Goal: Task Accomplishment & Management: Use online tool/utility

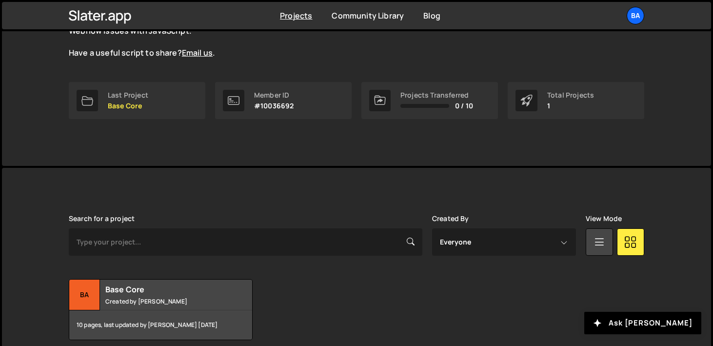
scroll to position [156, 0]
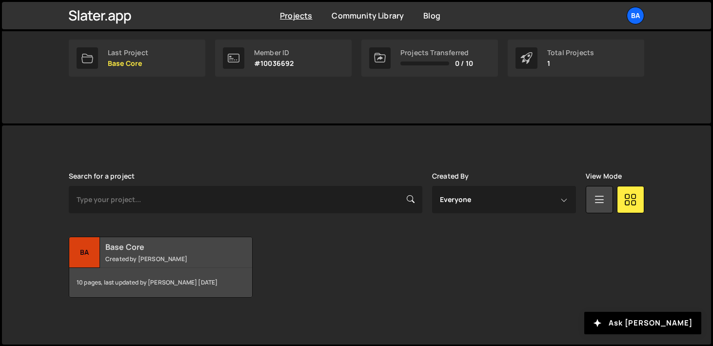
click at [89, 258] on div "Ba" at bounding box center [84, 252] width 31 height 31
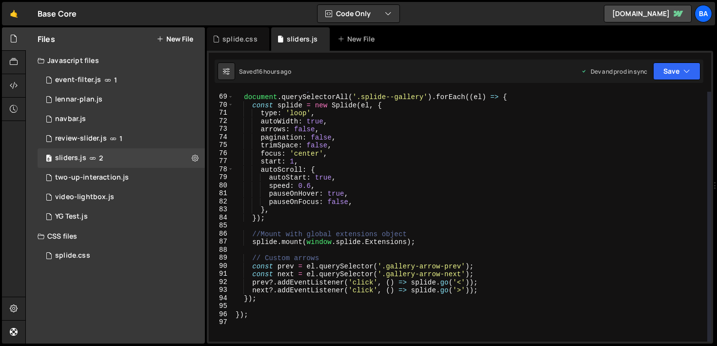
scroll to position [541, 0]
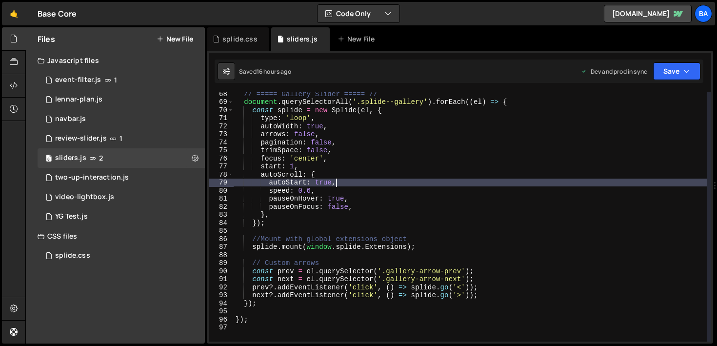
click at [350, 181] on div "// ===== Gallery Slider ===== // document . querySelectorAll ( '.splide--galler…" at bounding box center [470, 223] width 473 height 266
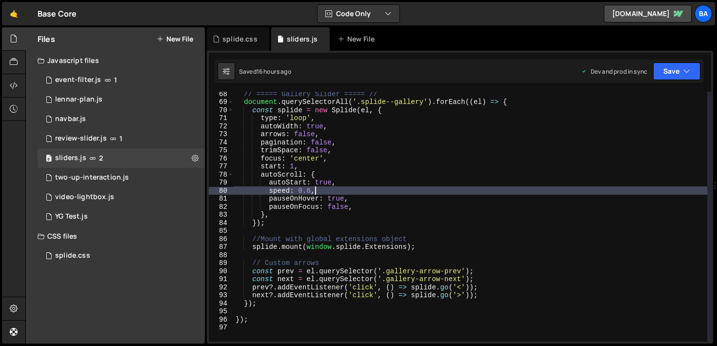
click at [346, 189] on div "// ===== Gallery Slider ===== // document . querySelectorAll ( '.splide--galler…" at bounding box center [470, 223] width 473 height 266
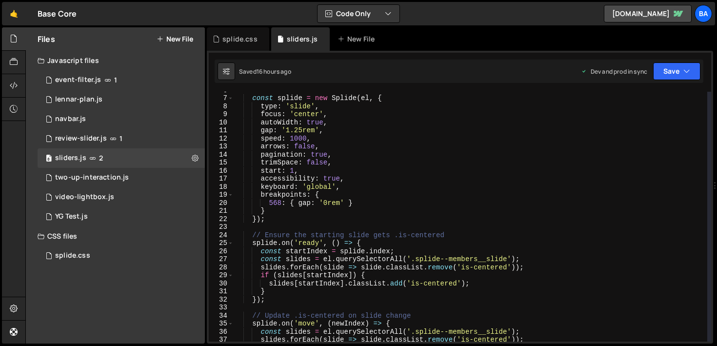
scroll to position [43, 0]
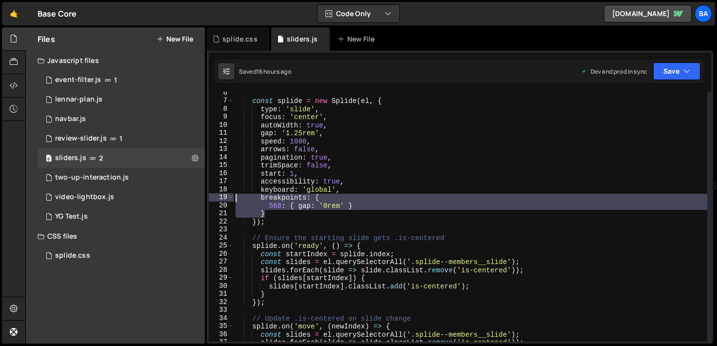
drag, startPoint x: 271, startPoint y: 216, endPoint x: 215, endPoint y: 197, distance: 58.6
click at [215, 197] on div "speed: 0.6, 6 7 8 9 10 11 12 13 14 15 16 17 18 19 20 21 22 23 24 25 26 27 28 29…" at bounding box center [460, 217] width 502 height 250
click at [377, 209] on div "const splide = new Splide ( el , { type : 'slide' , focus : 'center' , autoWidt…" at bounding box center [470, 217] width 473 height 250
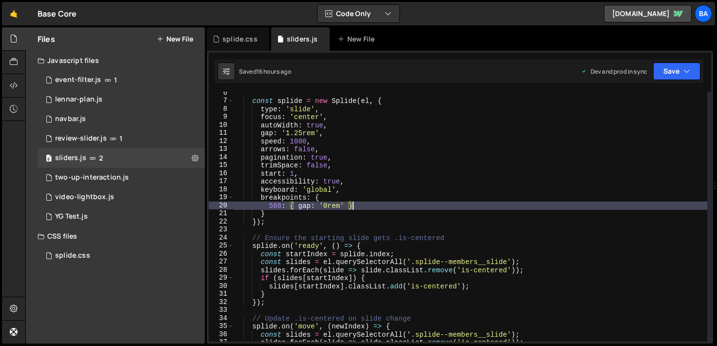
scroll to position [44, 0]
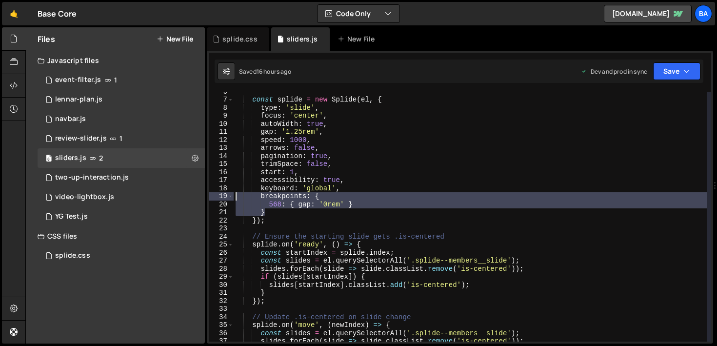
drag, startPoint x: 273, startPoint y: 214, endPoint x: 225, endPoint y: 198, distance: 49.8
click at [225, 198] on div "568: { gap: '0rem' } 6 7 8 9 10 11 12 13 14 15 16 17 18 19 20 21 22 23 24 25 26…" at bounding box center [460, 217] width 502 height 250
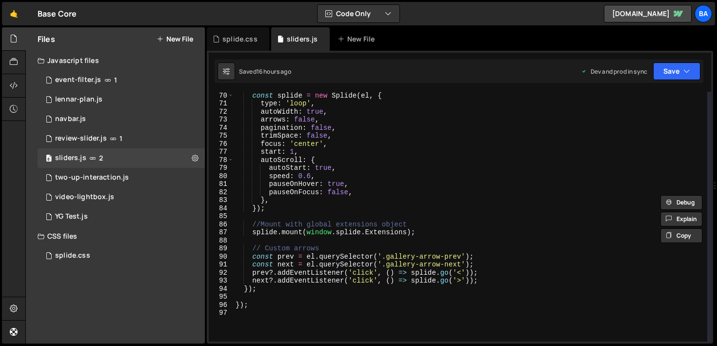
scroll to position [555, 0]
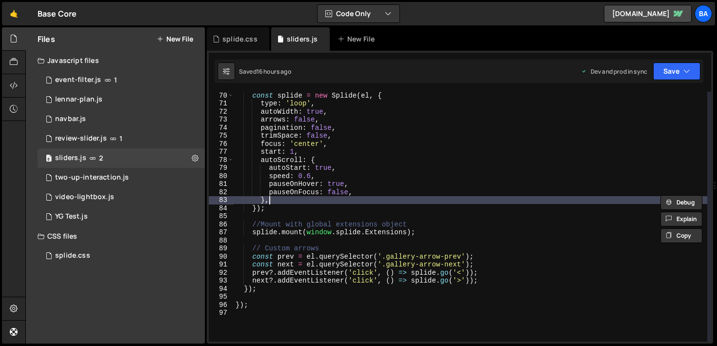
click at [279, 201] on div "const splide = new Splide ( el , { type : 'loop' , autoWidth : true , arrows : …" at bounding box center [470, 224] width 473 height 266
type textarea "},"
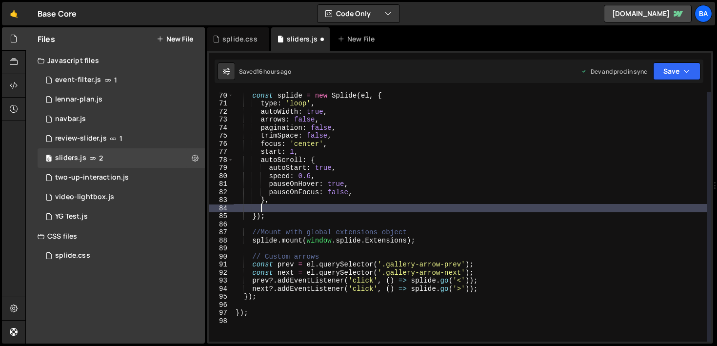
paste textarea "}"
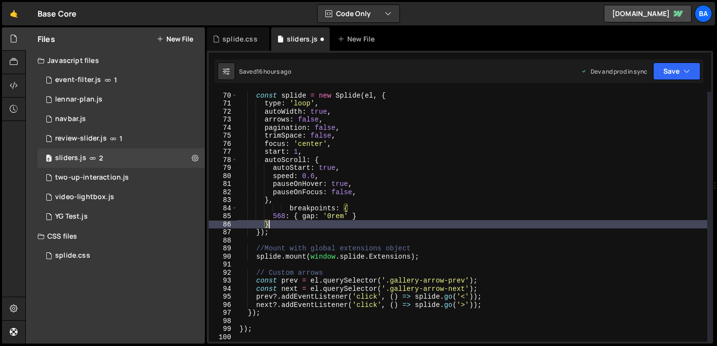
click at [290, 209] on div "const splide = new Splide ( el , { type : 'loop' , autoWidth : true , arrows : …" at bounding box center [472, 224] width 470 height 266
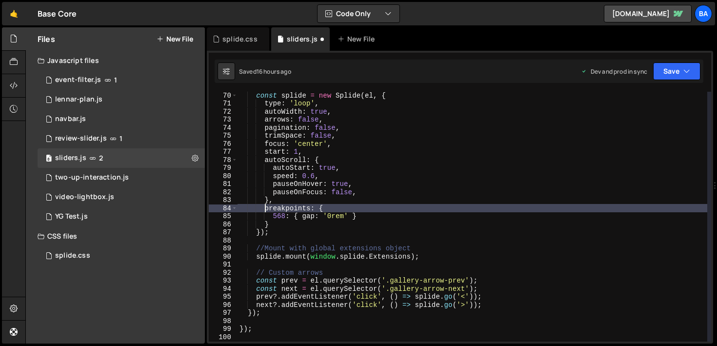
click at [285, 215] on div "const splide = new Splide ( el , { type : 'loop' , autoWidth : true , arrows : …" at bounding box center [472, 224] width 470 height 266
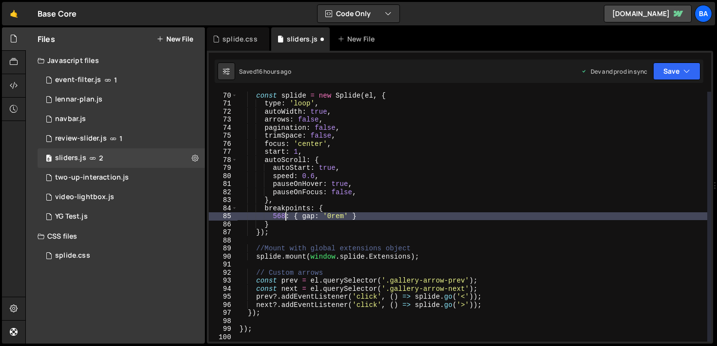
click at [303, 218] on div "const splide = new Splide ( el , { type : 'loop' , autoWidth : true , arrows : …" at bounding box center [472, 224] width 470 height 266
click at [315, 218] on div "const splide = new Splide ( el , { type : 'loop' , autoWidth : true , arrows : …" at bounding box center [472, 224] width 470 height 266
type textarea "568: { autoScroll {: '0rem' }"
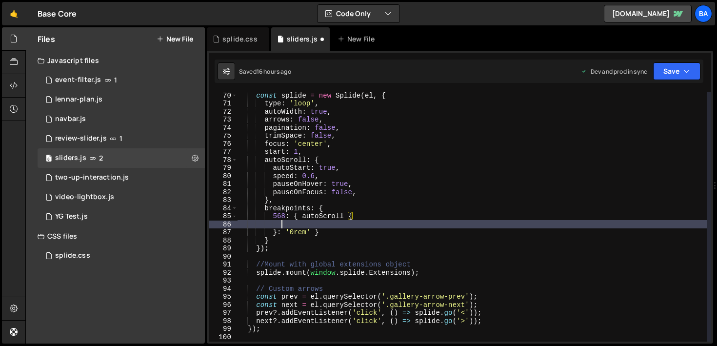
scroll to position [0, 2]
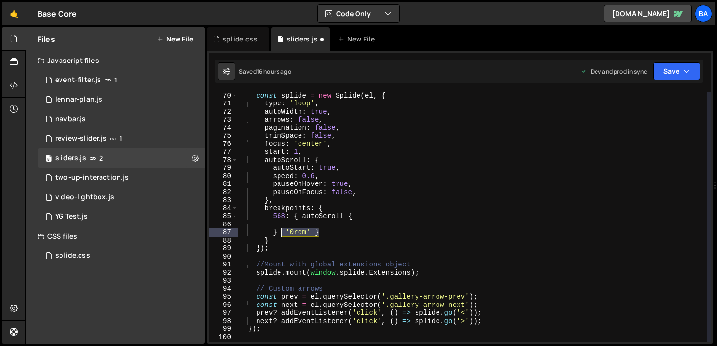
drag, startPoint x: 320, startPoint y: 232, endPoint x: 278, endPoint y: 232, distance: 41.4
click at [278, 232] on div "const splide = new Splide ( el , { type : 'loop' , autoWidth : true , arrows : …" at bounding box center [472, 224] width 470 height 266
type textarea "}"
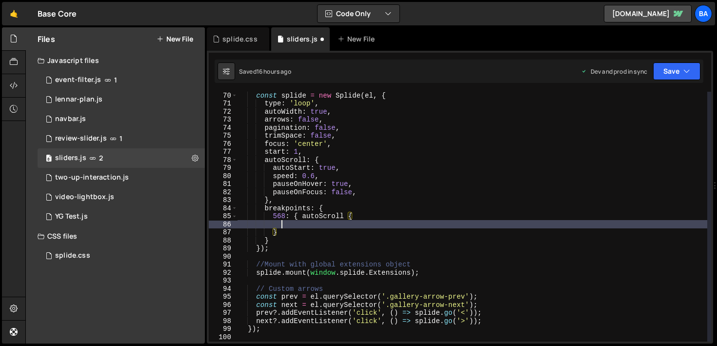
click at [295, 226] on div "const splide = new Splide ( el , { type : 'loop' , autoWidth : true , arrows : …" at bounding box center [472, 224] width 470 height 266
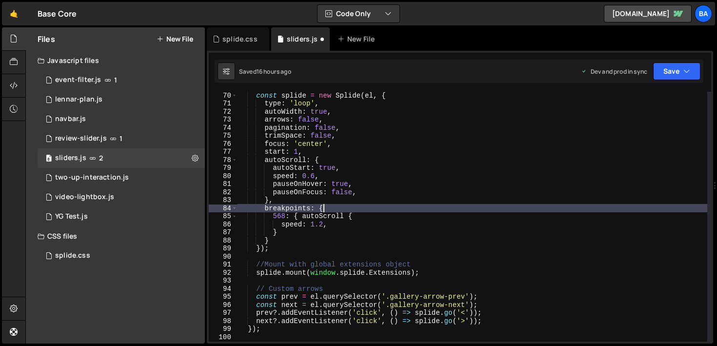
click at [335, 209] on div "const splide = new Splide ( el , { type : 'loop' , autoWidth : true , arrows : …" at bounding box center [472, 224] width 470 height 266
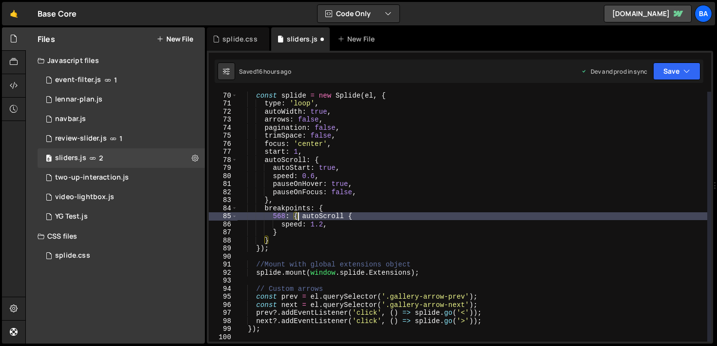
click at [297, 215] on div "const splide = new Splide ( el , { type : 'loop' , autoWidth : true , arrows : …" at bounding box center [472, 224] width 470 height 266
click at [345, 214] on div "const splide = new Splide ( el , { type : 'loop' , autoWidth : true , arrows : …" at bounding box center [472, 224] width 470 height 266
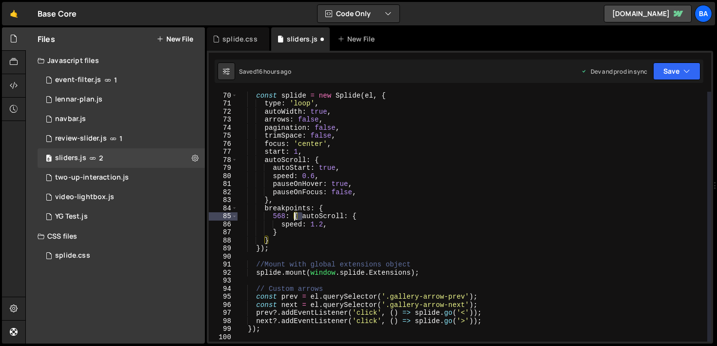
drag, startPoint x: 300, startPoint y: 215, endPoint x: 294, endPoint y: 215, distance: 6.9
click at [294, 215] on div "const splide = new Splide ( el , { type : 'loop' , autoWidth : true , arrows : …" at bounding box center [472, 224] width 470 height 266
click at [294, 215] on div "const splide = new Splide ( el , { type : 'loop' , autoWidth : true , arrows : …" at bounding box center [472, 217] width 470 height 250
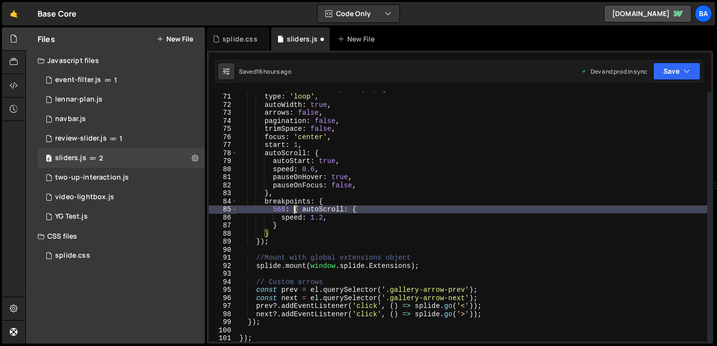
scroll to position [573, 0]
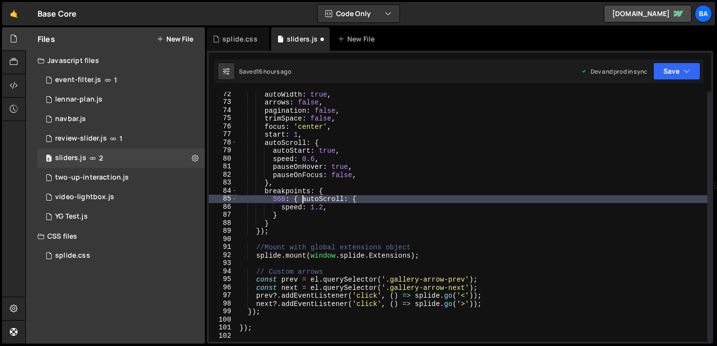
click at [303, 197] on div "autoWidth : true , arrows : false , pagination : false , trimSpace : false , fo…" at bounding box center [472, 223] width 470 height 266
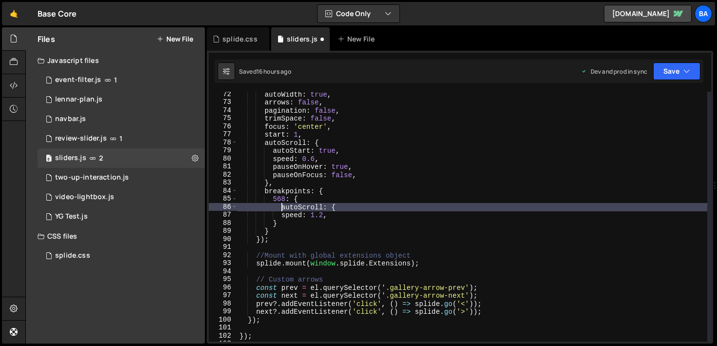
scroll to position [0, 3]
click at [295, 197] on div "autoWidth : true , arrows : false , pagination : false , trimSpace : false , fo…" at bounding box center [472, 223] width 470 height 266
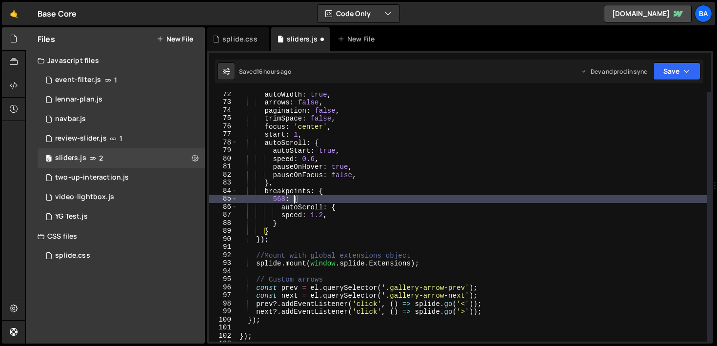
click at [335, 205] on div "autoWidth : true , arrows : false , pagination : false , trimSpace : false , fo…" at bounding box center [472, 223] width 470 height 266
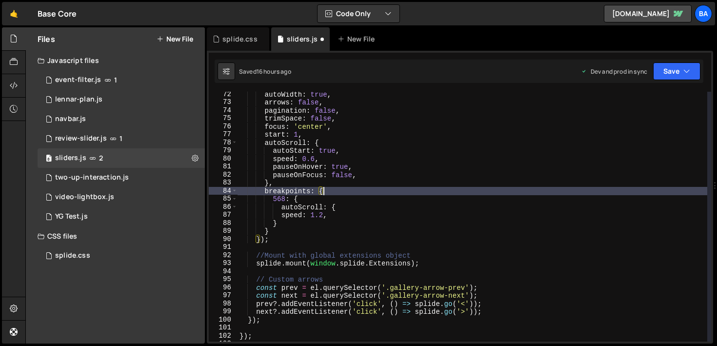
click at [322, 188] on div "autoWidth : true , arrows : false , pagination : false , trimSpace : false , fo…" at bounding box center [472, 223] width 470 height 266
click at [675, 69] on button "Save" at bounding box center [676, 71] width 47 height 18
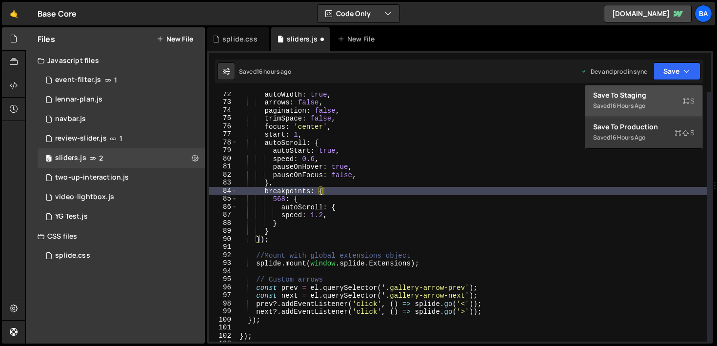
click at [629, 109] on div "16 hours ago" at bounding box center [627, 105] width 35 height 8
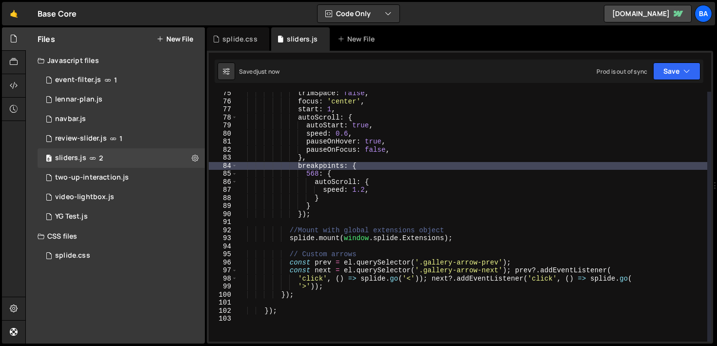
scroll to position [598, 0]
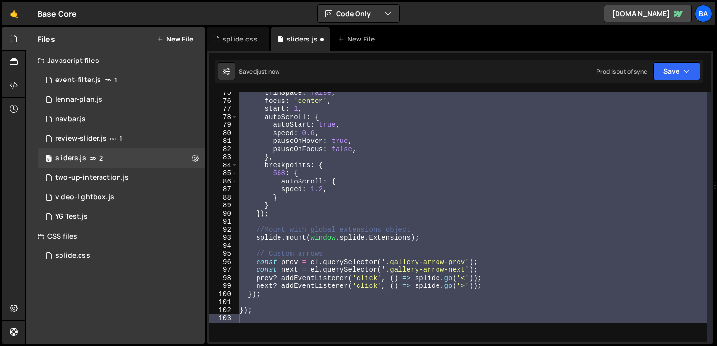
type textarea "});"
click at [283, 218] on div "trimSpace : false , focus : 'center' , start : 1 , autoScroll : { autoStart : t…" at bounding box center [472, 217] width 470 height 250
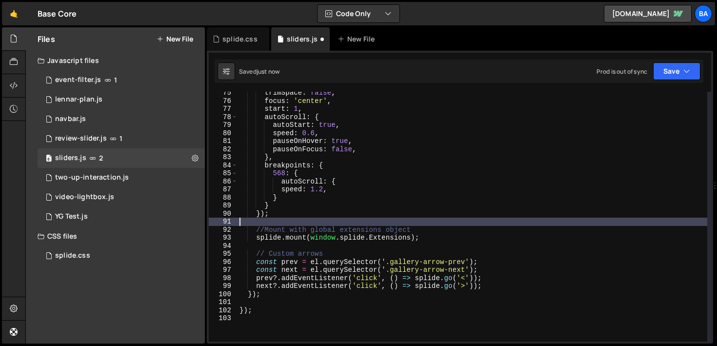
click at [296, 199] on div "trimSpace : false , focus : 'center' , start : 1 , autoScroll : { autoStart : t…" at bounding box center [472, 222] width 470 height 266
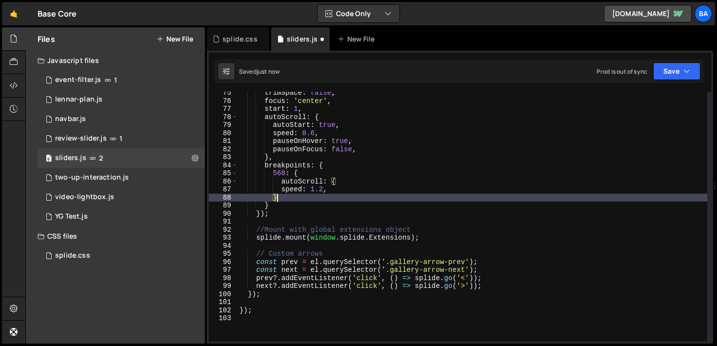
click at [268, 158] on div "trimSpace : false , focus : 'center' , start : 1 , autoScroll : { autoStart : t…" at bounding box center [472, 222] width 470 height 266
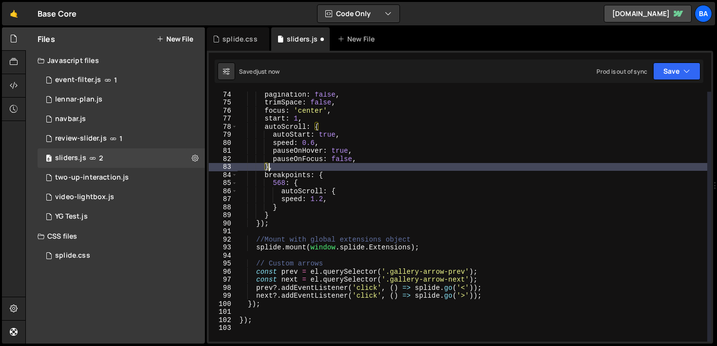
scroll to position [588, 0]
click at [320, 172] on div "pagination : false , trimSpace : false , focus : 'center' , start : 1 , autoScr…" at bounding box center [472, 223] width 470 height 266
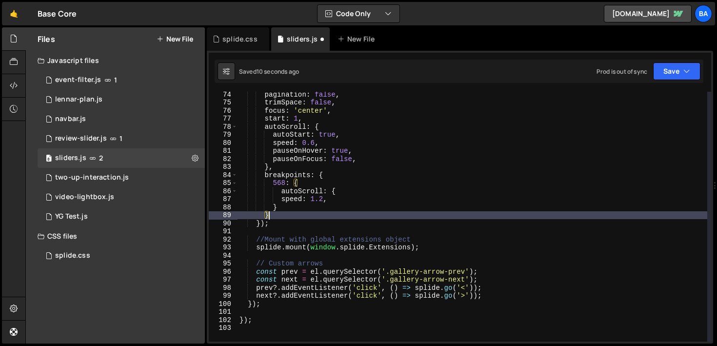
click at [274, 211] on div "pagination : false , trimSpace : false , focus : 'center' , start : 1 , autoScr…" at bounding box center [472, 223] width 470 height 266
type textarea "}"
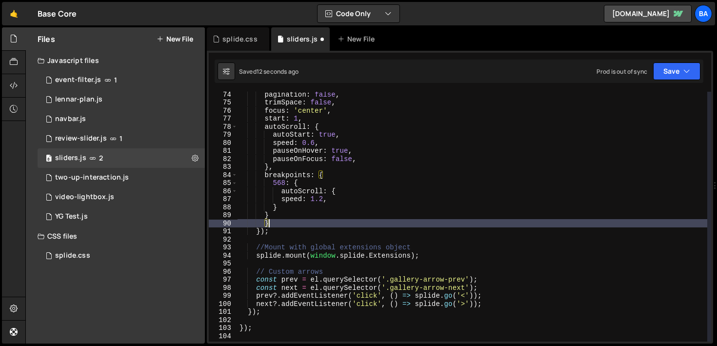
scroll to position [0, 1]
click at [677, 72] on button "Save" at bounding box center [676, 71] width 47 height 18
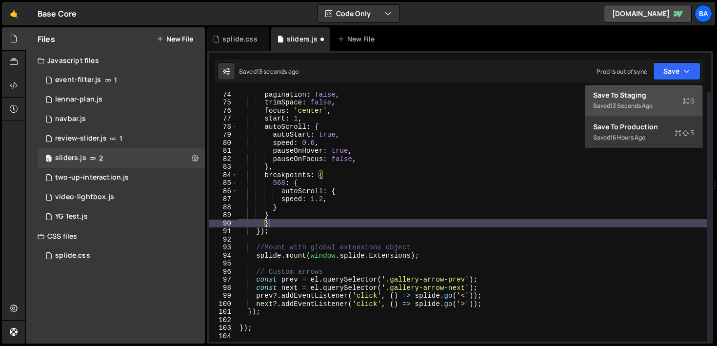
click at [654, 95] on div "Save to Staging S" at bounding box center [643, 95] width 101 height 10
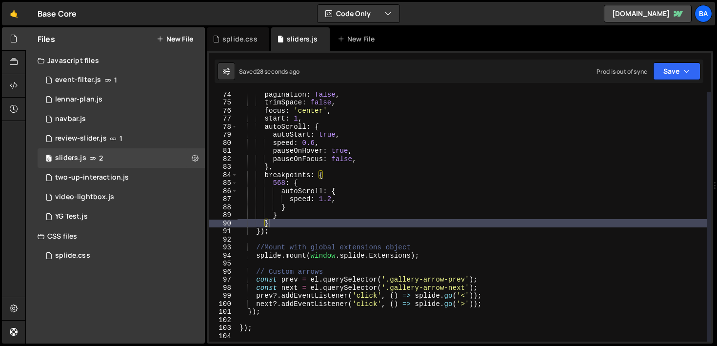
click at [315, 146] on div "pagination : false , trimSpace : false , focus : 'center' , start : 1 , autoScr…" at bounding box center [472, 223] width 470 height 266
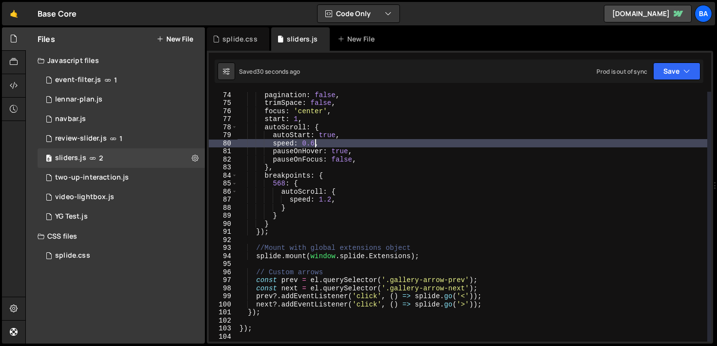
scroll to position [588, 0]
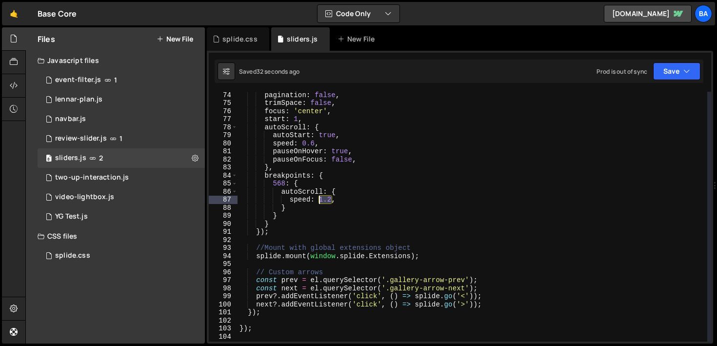
drag, startPoint x: 332, startPoint y: 200, endPoint x: 319, endPoint y: 201, distance: 12.7
click at [319, 201] on div "pagination : false , trimSpace : false , focus : 'center' , start : 1 , autoScr…" at bounding box center [472, 224] width 470 height 266
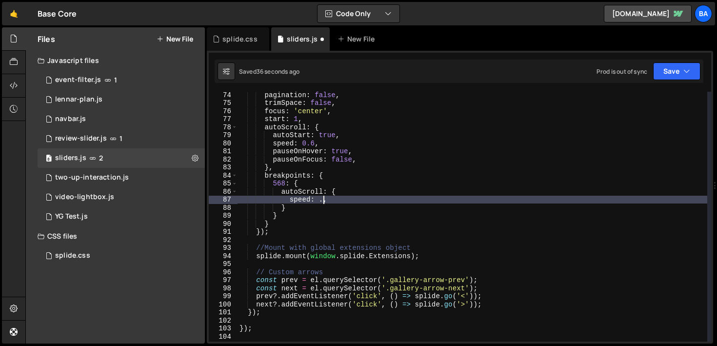
scroll to position [0, 6]
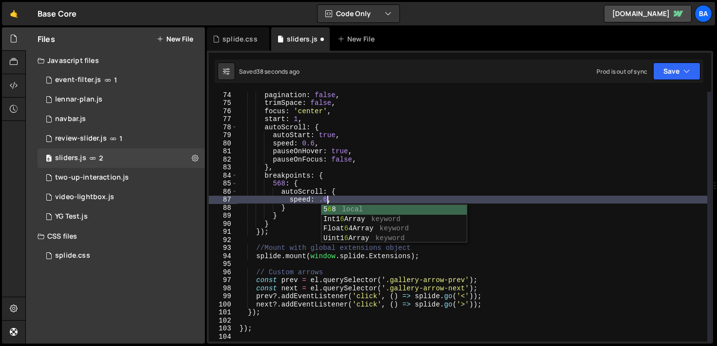
click at [670, 81] on div "Saved 38 seconds ago Prod is out of sync Upgrade to Edit Save Save to Staging S…" at bounding box center [459, 70] width 489 height 23
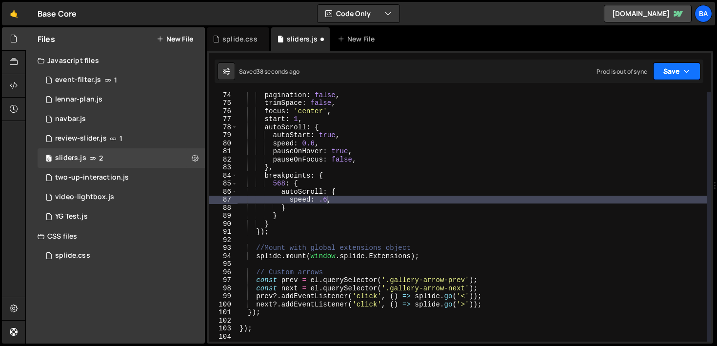
click at [669, 75] on button "Save" at bounding box center [676, 71] width 47 height 18
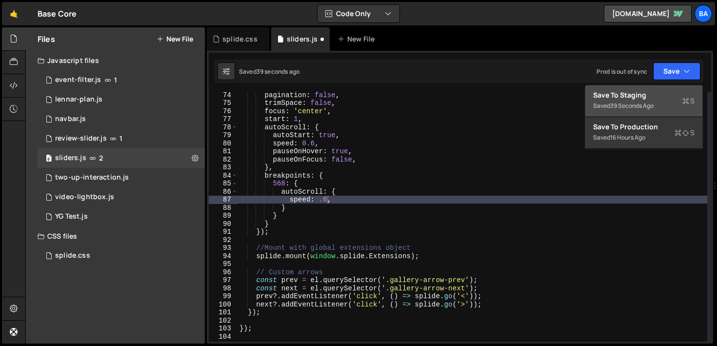
click at [652, 91] on div "Save to Staging S" at bounding box center [643, 95] width 101 height 10
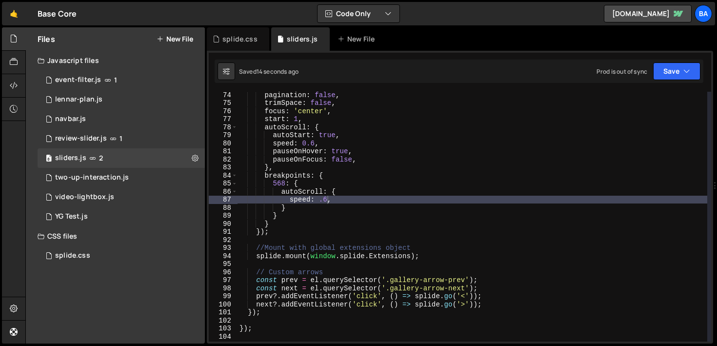
click at [317, 144] on div "pagination : false , trimSpace : false , focus : 'center' , start : 1 , autoScr…" at bounding box center [472, 224] width 470 height 266
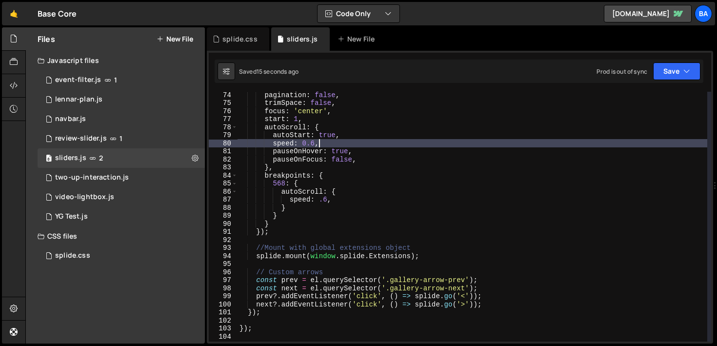
click at [314, 143] on div "pagination : false , trimSpace : false , focus : 'center' , start : 1 , autoScr…" at bounding box center [472, 224] width 470 height 266
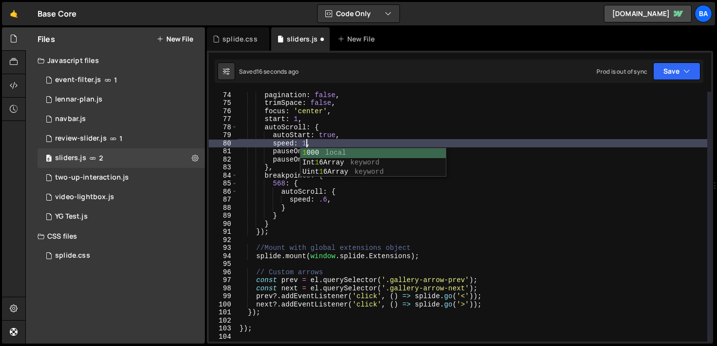
scroll to position [0, 4]
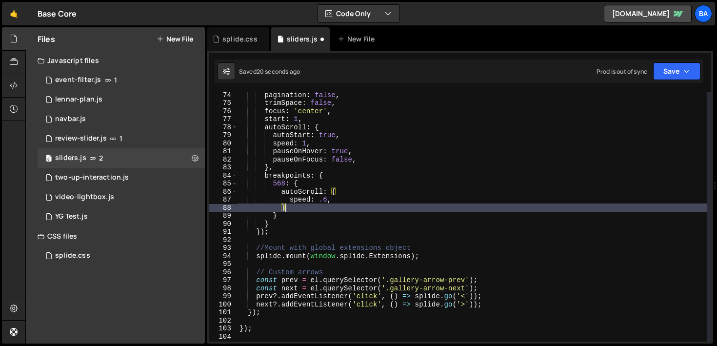
click at [325, 204] on div "pagination : false , trimSpace : false , focus : 'center' , start : 1 , autoScr…" at bounding box center [472, 224] width 470 height 266
click at [326, 200] on div "pagination : false , trimSpace : false , focus : 'center' , start : 1 , autoScr…" at bounding box center [472, 224] width 470 height 266
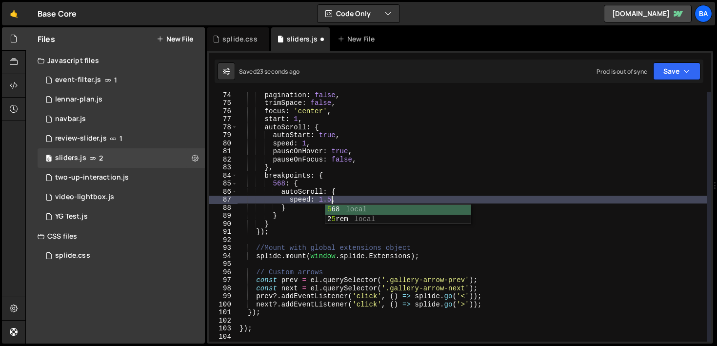
scroll to position [0, 6]
click at [663, 76] on button "Save" at bounding box center [676, 71] width 47 height 18
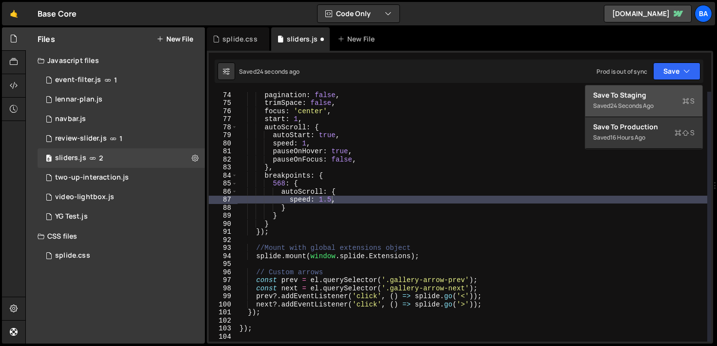
click at [649, 91] on div "Save to Staging S" at bounding box center [643, 95] width 101 height 10
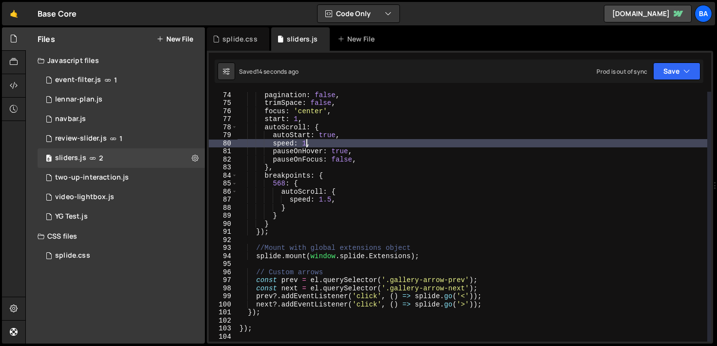
click at [306, 141] on div "pagination : false , trimSpace : false , focus : 'center' , start : 1 , autoScr…" at bounding box center [472, 224] width 470 height 266
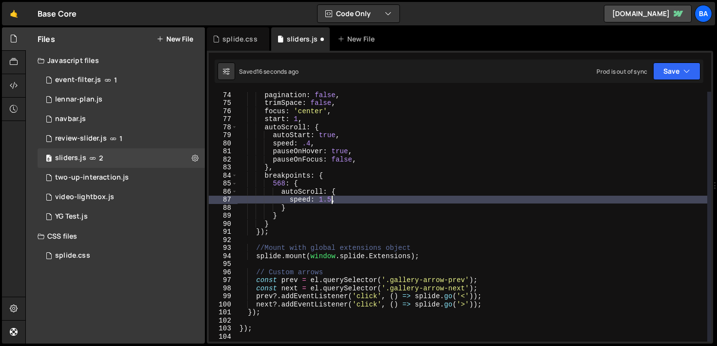
click at [331, 198] on div "pagination : false , trimSpace : false , focus : 'center' , start : 1 , autoScr…" at bounding box center [472, 224] width 470 height 266
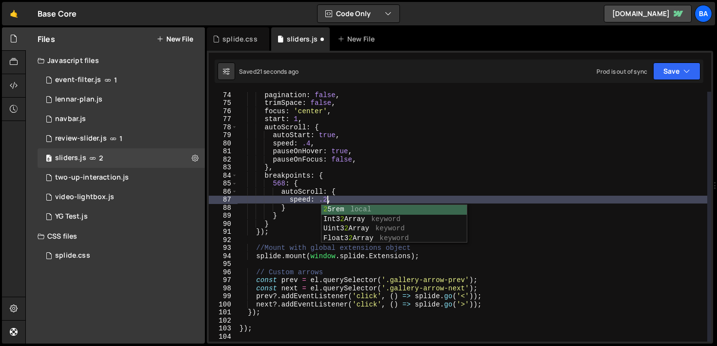
scroll to position [0, 6]
type textarea "speed: .2,"
click at [703, 79] on div "speed: .2, 74 75 76 77 78 79 80 81 82 83 84 85 86 87 88 89 90 91 92 93 94 95 96…" at bounding box center [460, 197] width 506 height 293
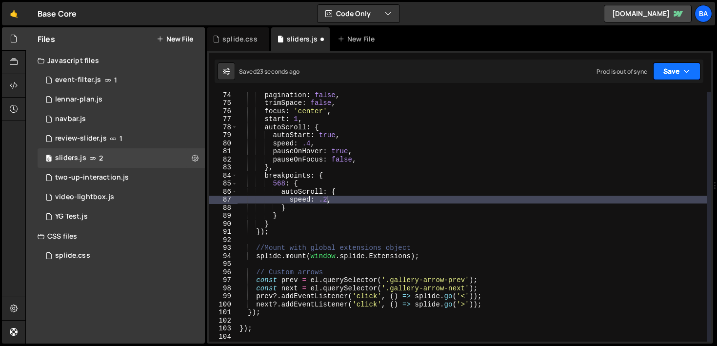
click at [690, 77] on button "Save" at bounding box center [676, 71] width 47 height 18
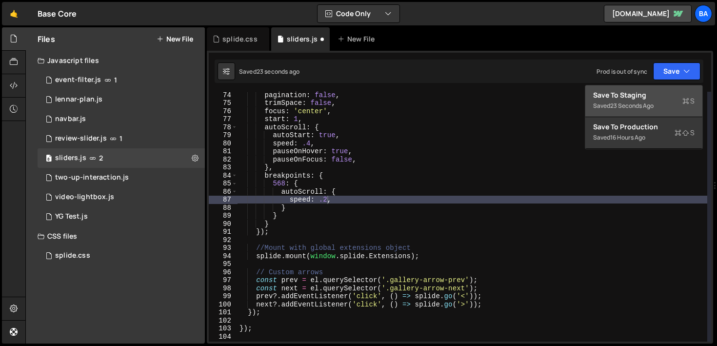
click at [665, 89] on button "Save to Staging S Saved 23 seconds ago" at bounding box center [643, 101] width 117 height 32
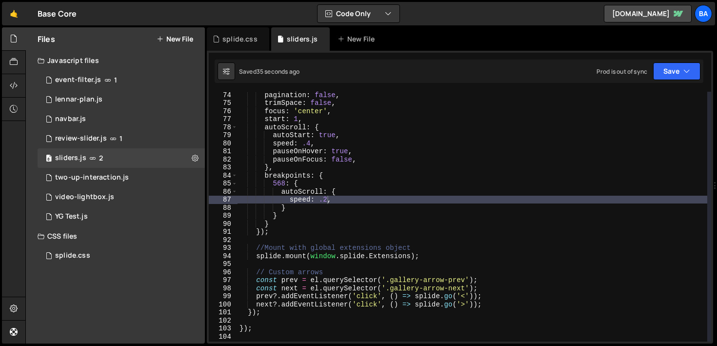
click at [326, 198] on div "pagination : false , trimSpace : false , focus : 'center' , start : 1 , autoScr…" at bounding box center [472, 224] width 470 height 266
click at [354, 199] on div "pagination : false , trimSpace : false , focus : 'center' , start : 1 , autoScr…" at bounding box center [472, 224] width 470 height 266
click at [673, 74] on button "Save" at bounding box center [676, 71] width 47 height 18
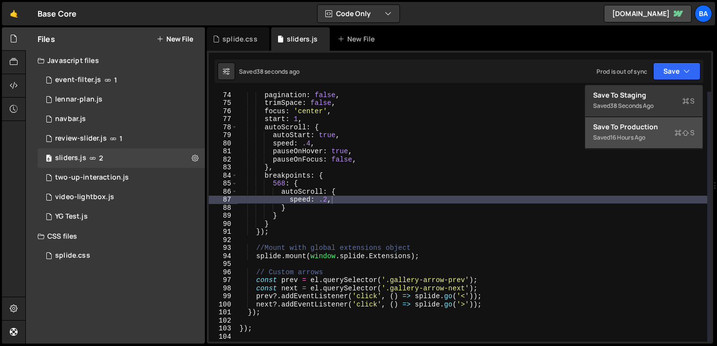
click at [649, 137] on div "Saved 16 hours ago" at bounding box center [643, 138] width 101 height 12
